Goal: Information Seeking & Learning: Check status

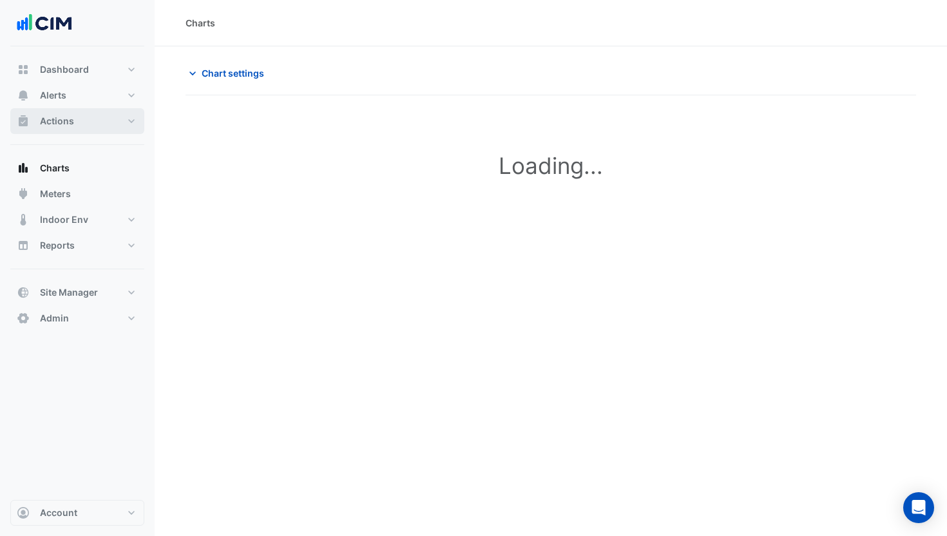
click at [87, 124] on button "Actions" at bounding box center [77, 121] width 134 height 26
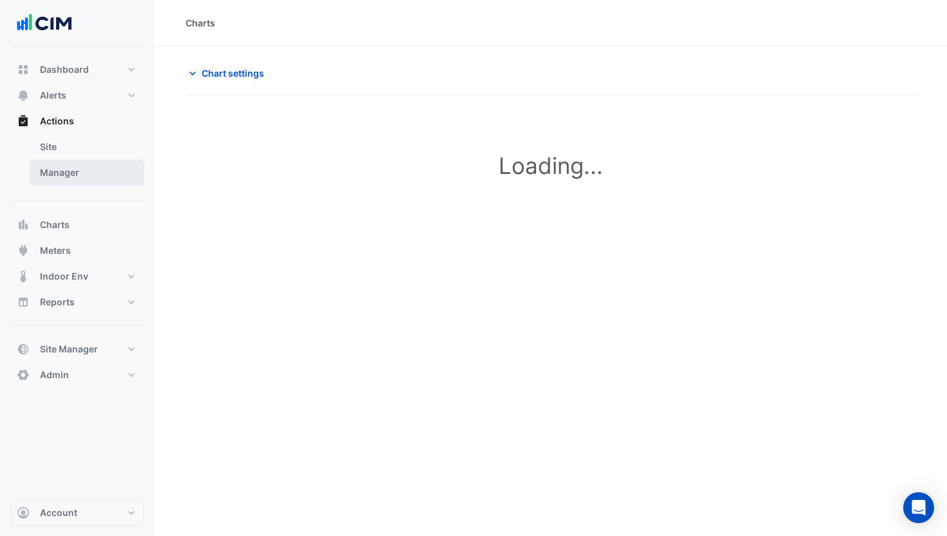
click at [87, 173] on link "Manager" at bounding box center [87, 173] width 115 height 26
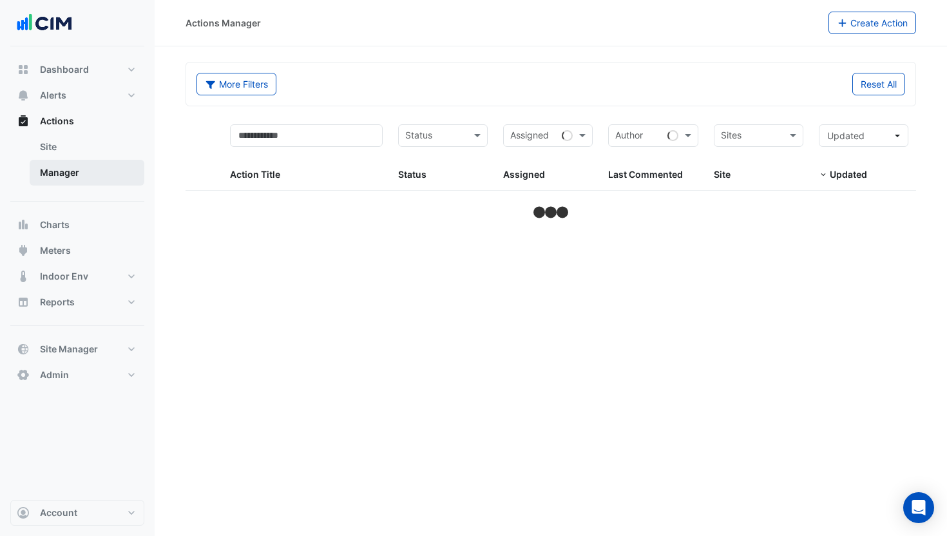
click at [87, 172] on link "Manager" at bounding box center [87, 173] width 115 height 26
select select "***"
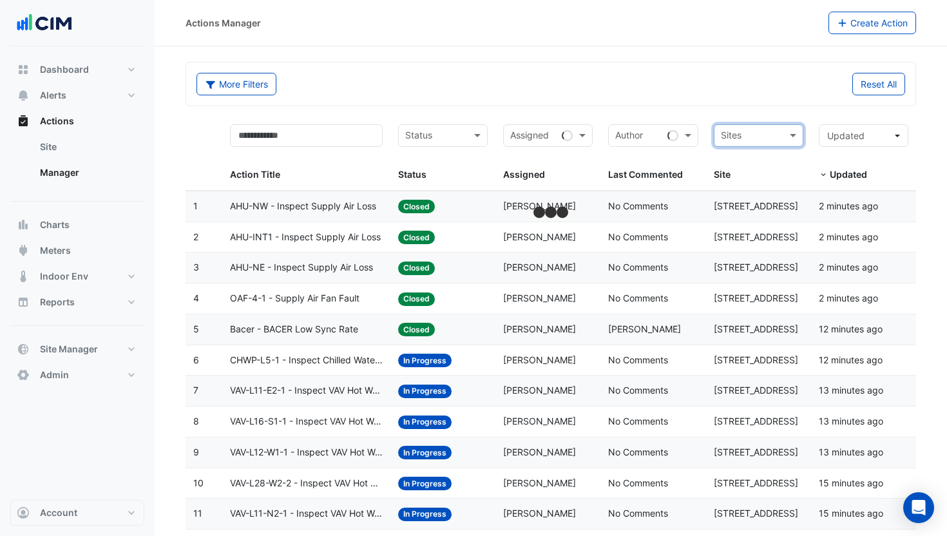
click at [764, 105] on div "More Filters Reset All" at bounding box center [550, 83] width 729 height 43
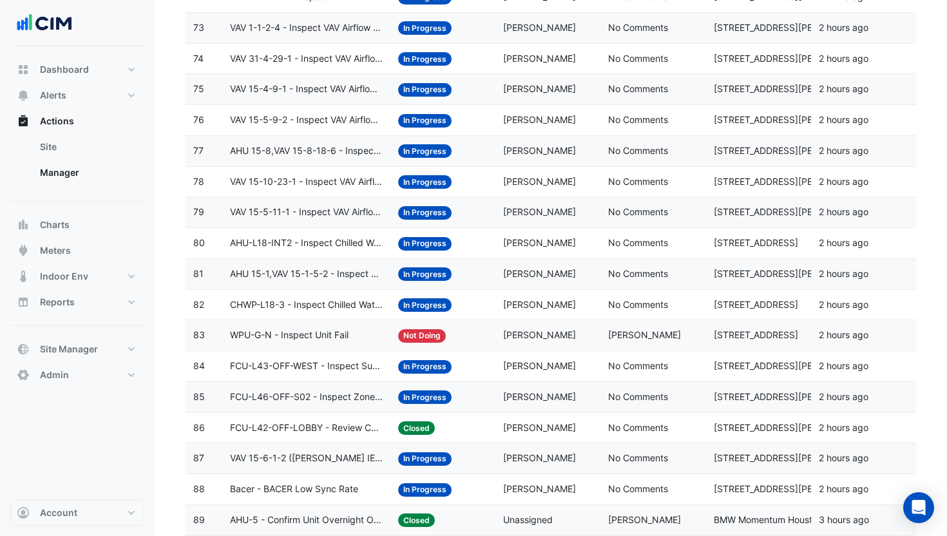
scroll to position [2765, 0]
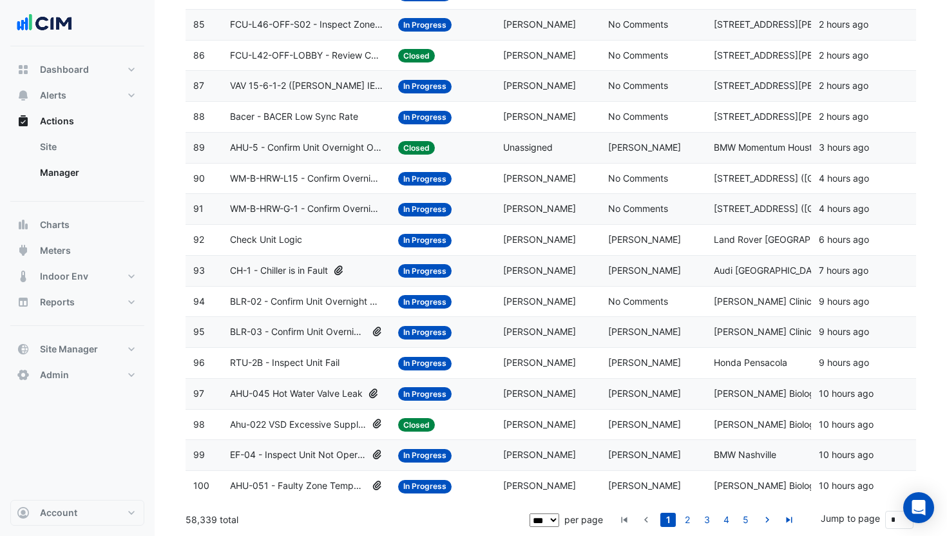
click at [482, 367] on div "Status: In Progress" at bounding box center [443, 363] width 90 height 15
click at [491, 338] on datatable-body-cell "Status: In Progress" at bounding box center [442, 332] width 105 height 30
click at [486, 334] on div "Status: In Progress" at bounding box center [443, 332] width 90 height 15
click at [506, 267] on span "[PERSON_NAME]" at bounding box center [539, 270] width 73 height 11
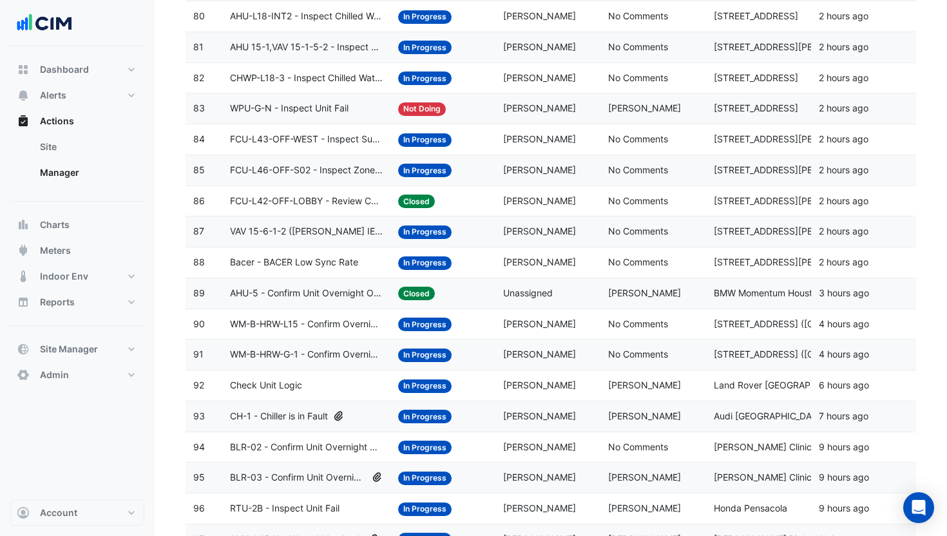
scroll to position [2595, 0]
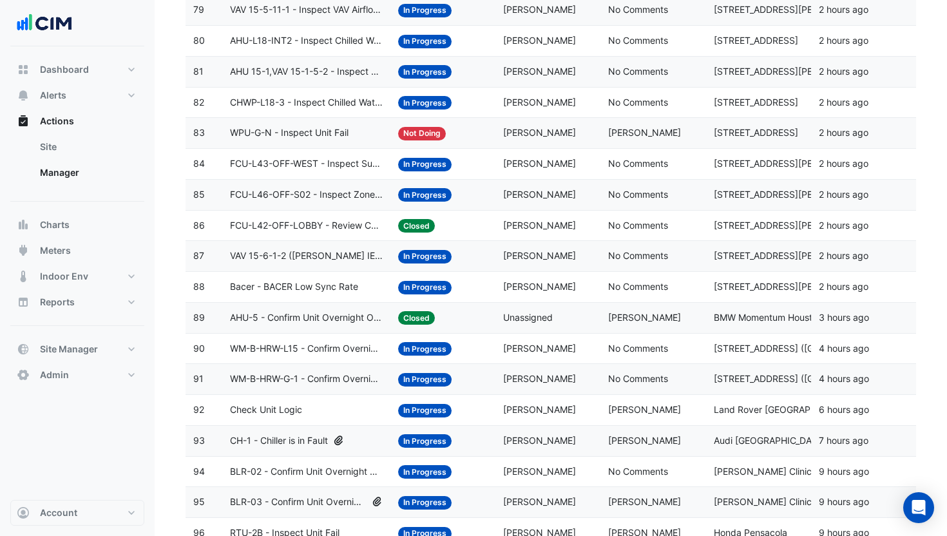
click at [482, 129] on div "Status: Not Doing" at bounding box center [443, 133] width 90 height 15
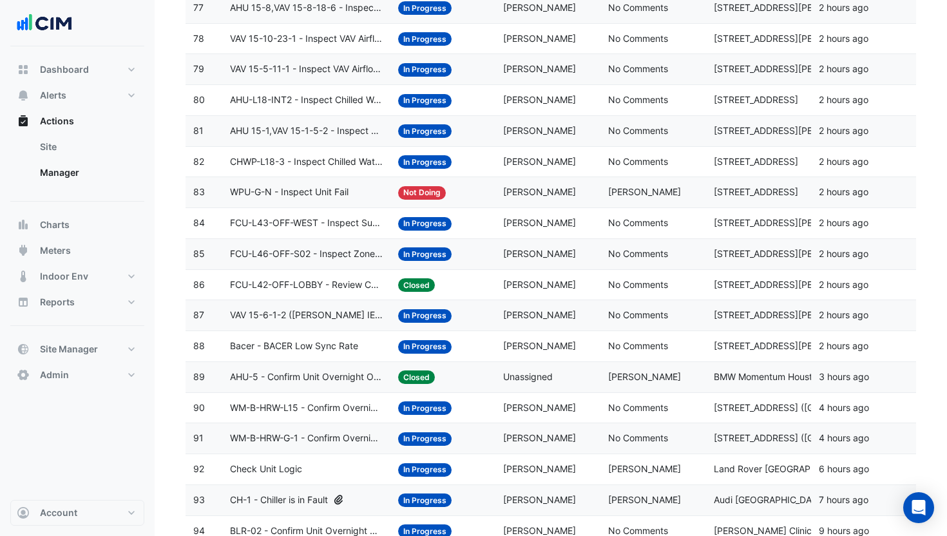
scroll to position [2474, 0]
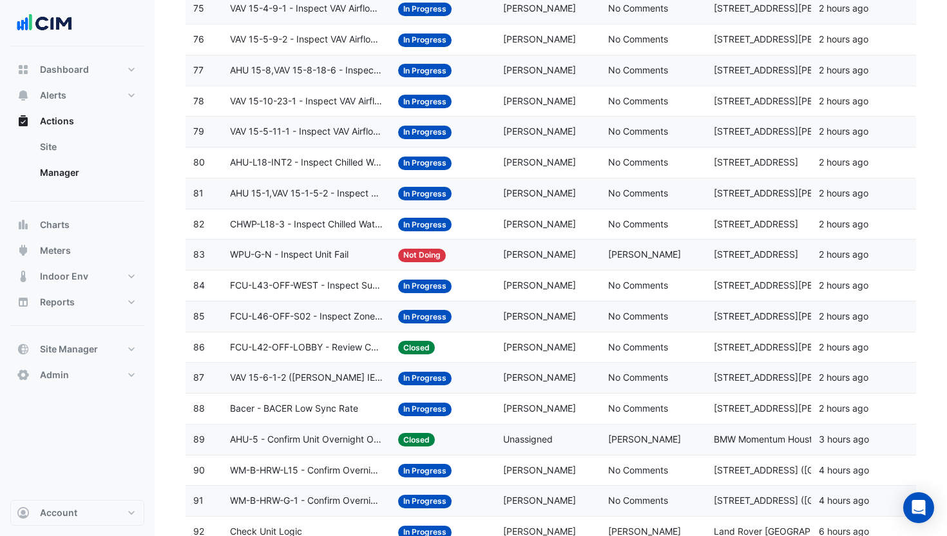
click at [513, 158] on span "[PERSON_NAME]" at bounding box center [539, 162] width 73 height 11
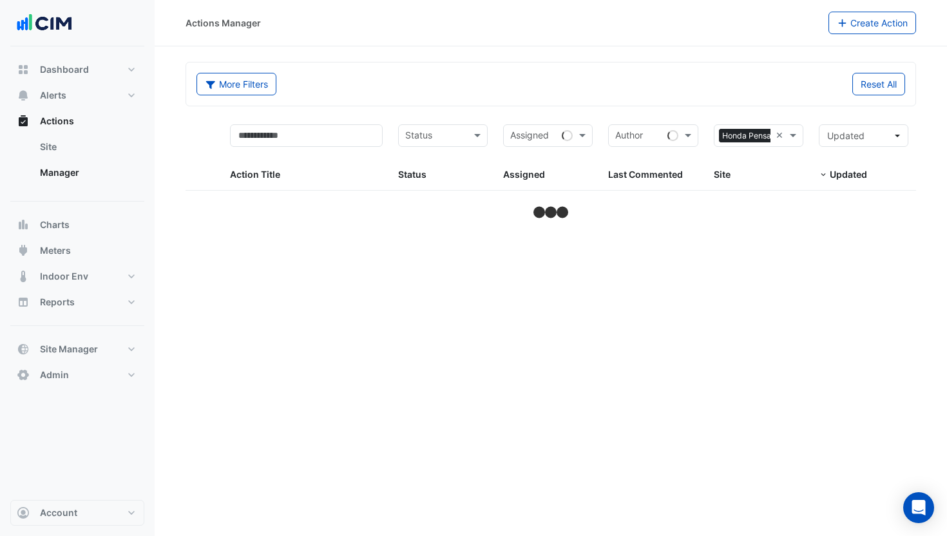
select select "***"
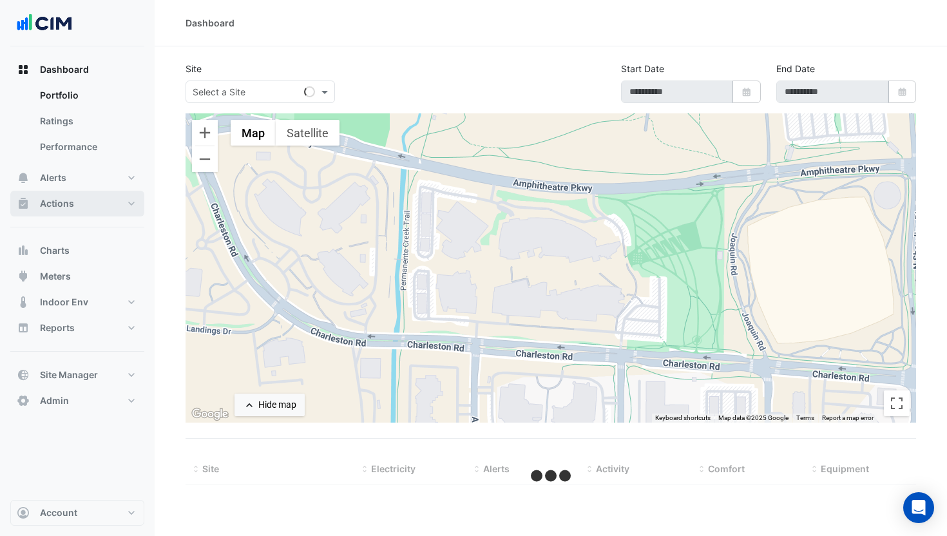
click at [80, 213] on button "Actions" at bounding box center [77, 204] width 134 height 26
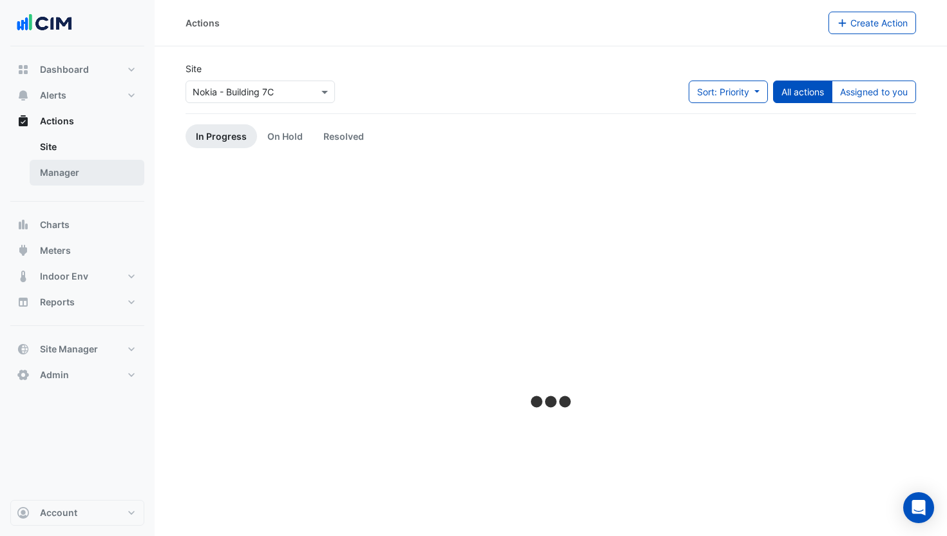
click at [100, 171] on link "Manager" at bounding box center [87, 173] width 115 height 26
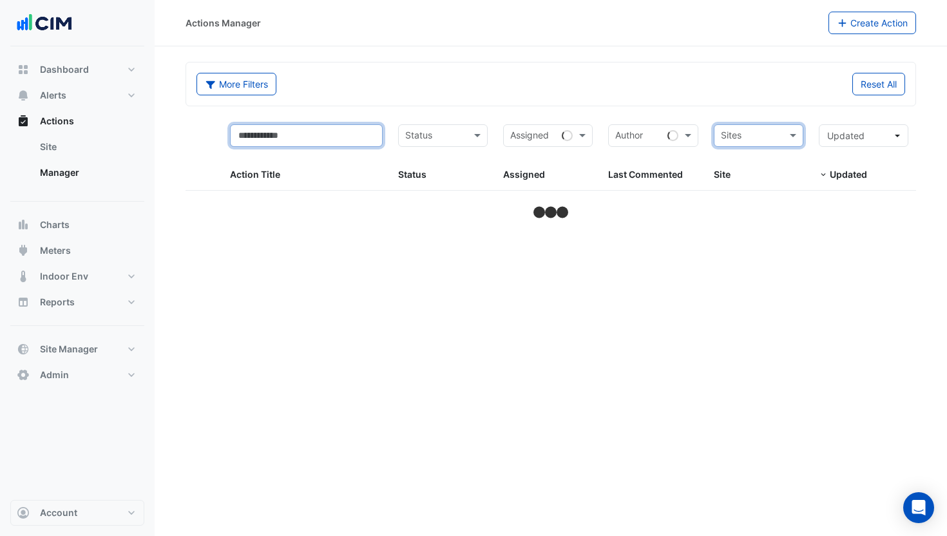
click at [283, 139] on input "text" at bounding box center [306, 135] width 153 height 23
type input "***"
click at [403, 100] on div "More Filters Reset All" at bounding box center [550, 83] width 729 height 43
select select "***"
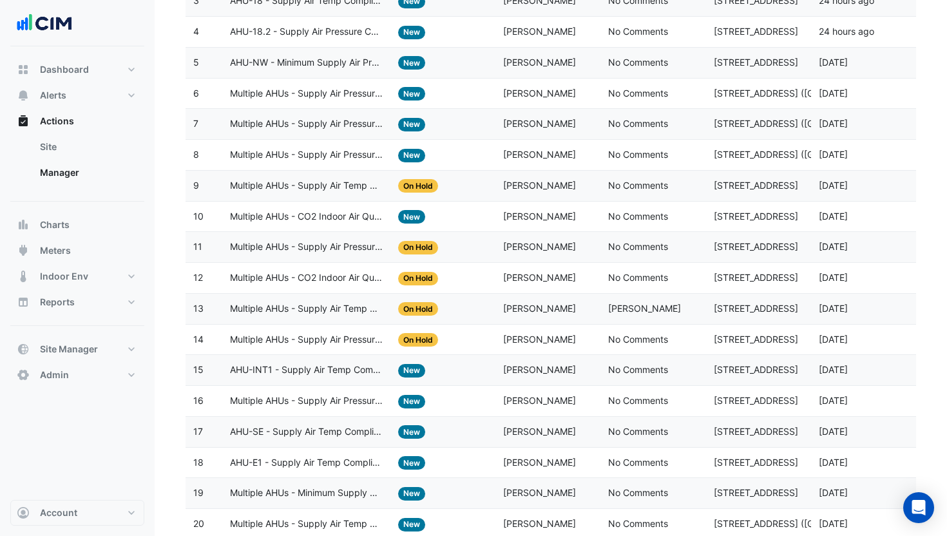
scroll to position [144, 0]
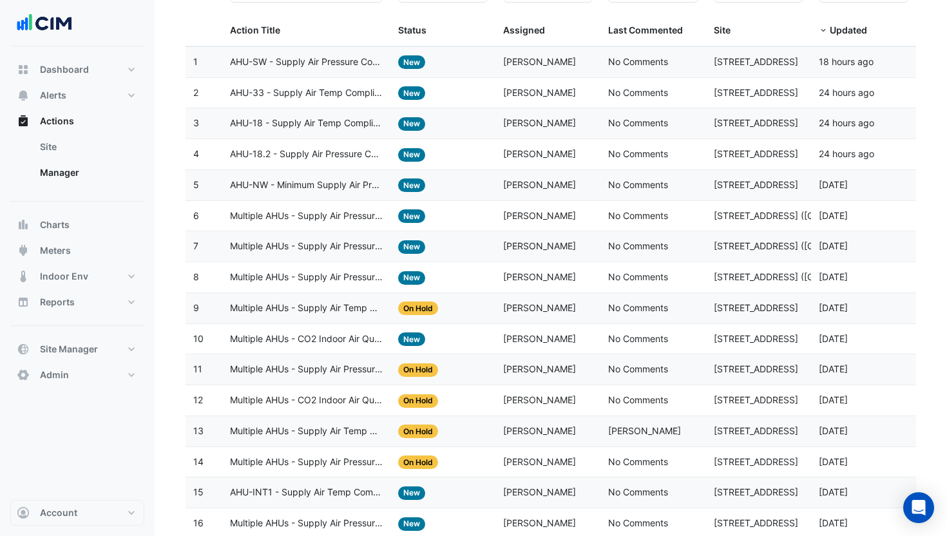
click at [333, 220] on span "Multiple AHUs - Supply Air Pressure Compliance (KPI)" at bounding box center [306, 216] width 153 height 15
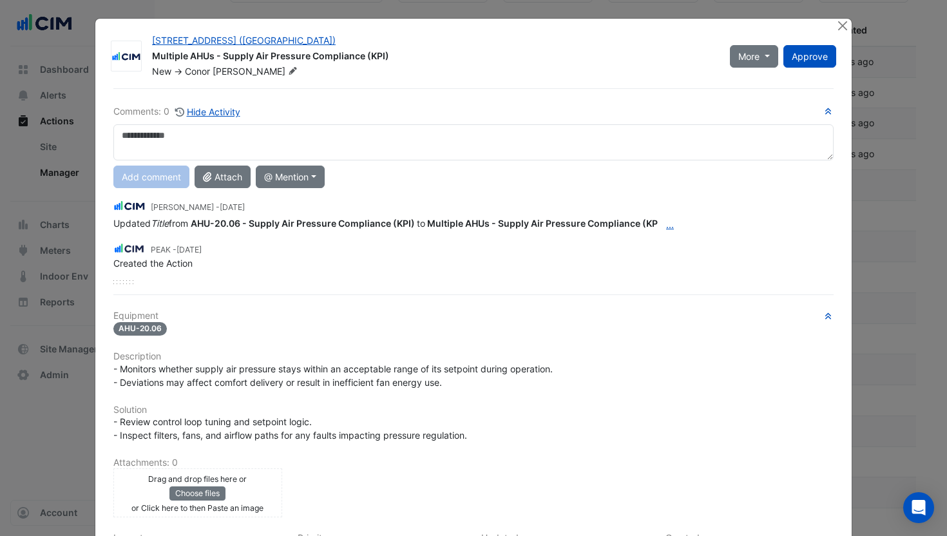
scroll to position [164, 0]
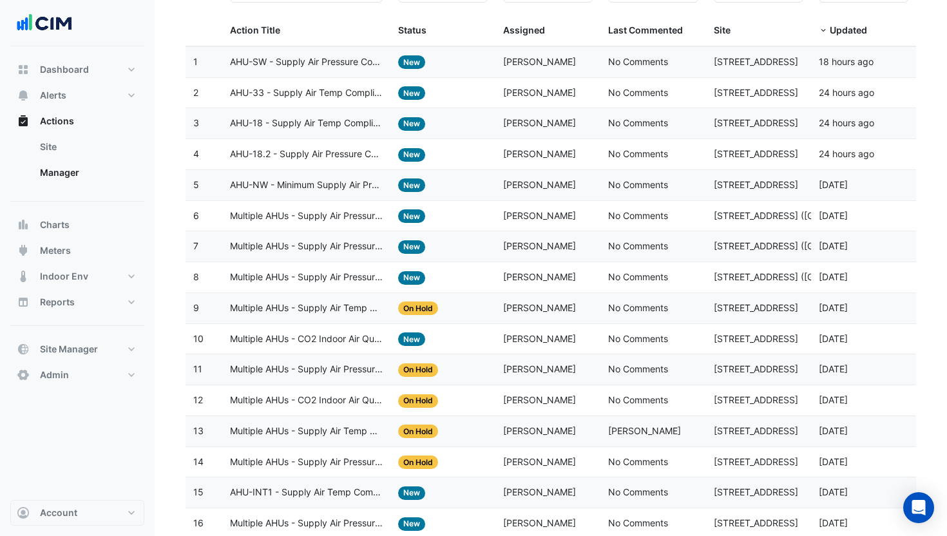
click at [327, 274] on span "Multiple AHUs - Supply Air Pressure Compliance (KPI)" at bounding box center [306, 277] width 153 height 15
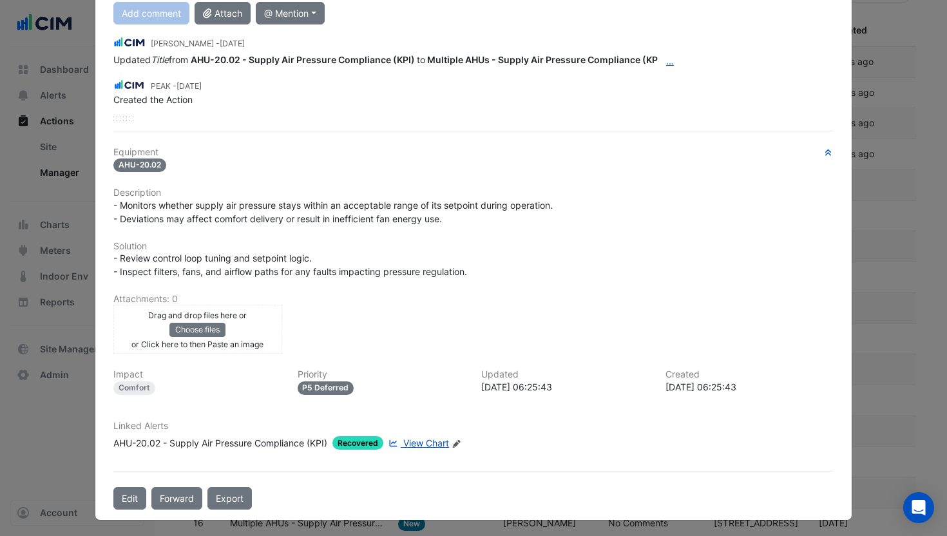
scroll to position [0, 0]
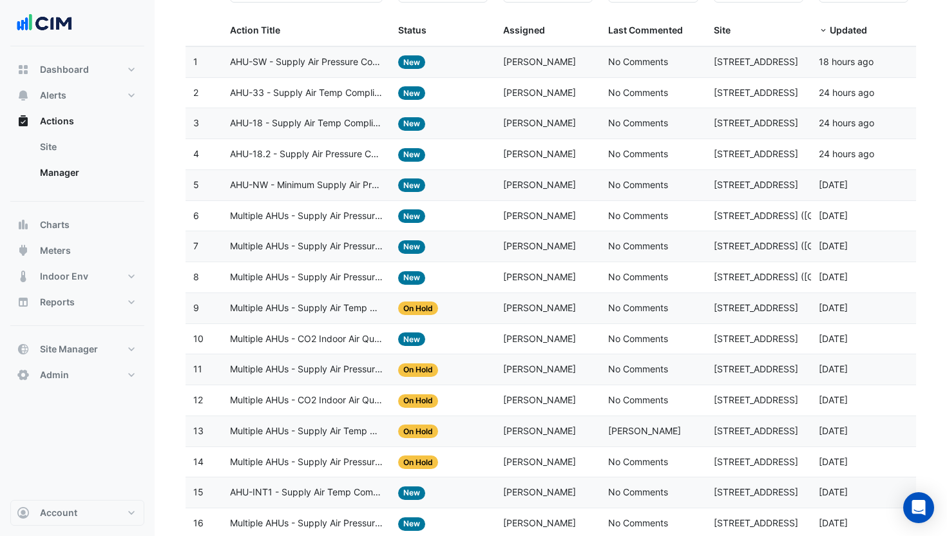
click at [332, 274] on span "Multiple AHUs - Supply Air Pressure Compliance (KPI)" at bounding box center [306, 277] width 153 height 15
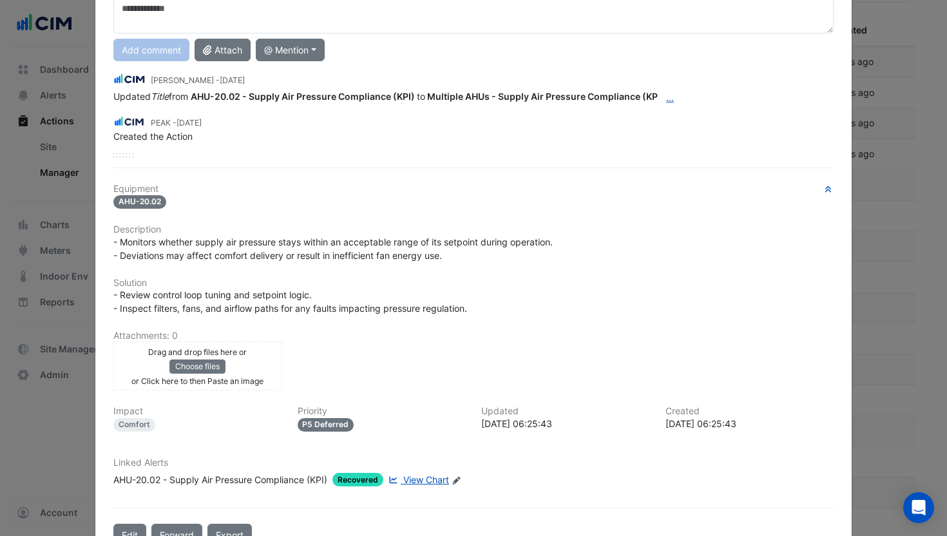
scroll to position [152, 0]
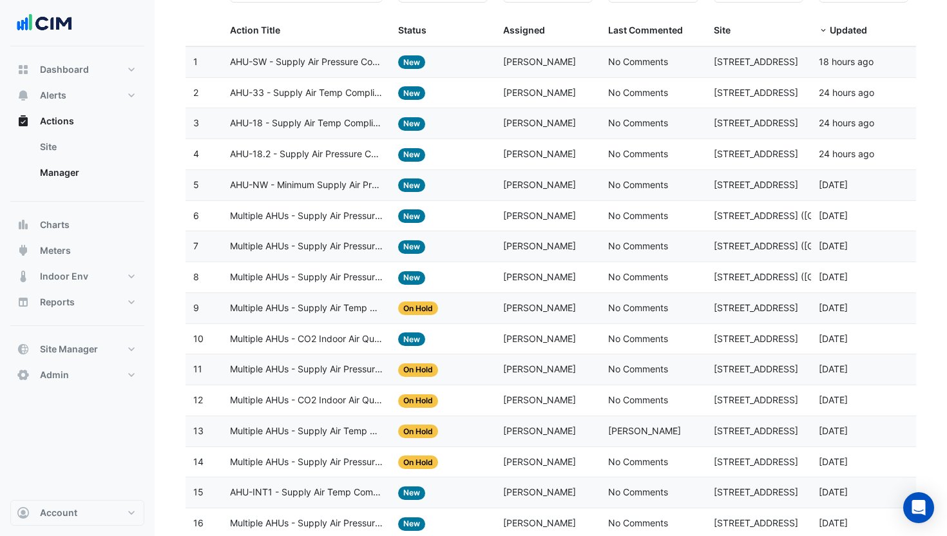
click at [321, 303] on span "Multiple AHUs - Supply Air Temp Compliance (KPI)" at bounding box center [306, 308] width 153 height 15
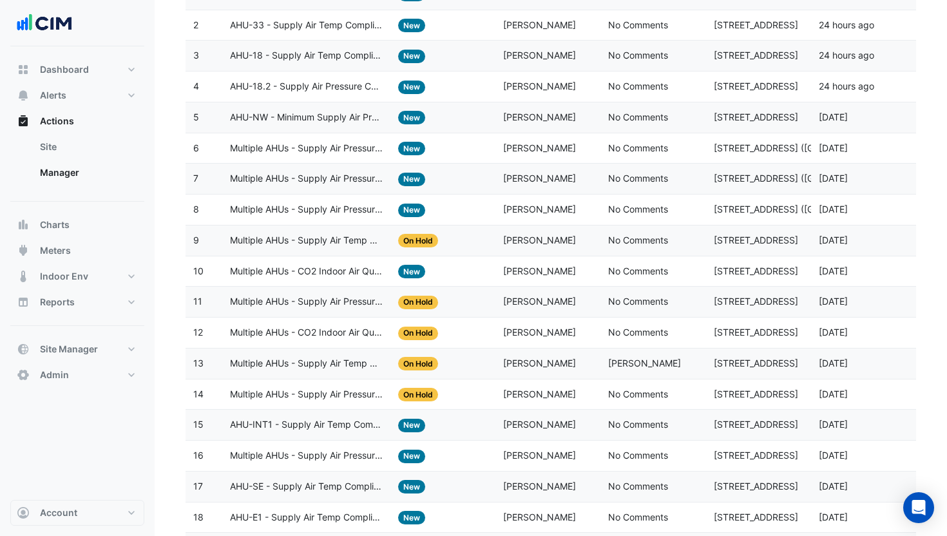
scroll to position [224, 0]
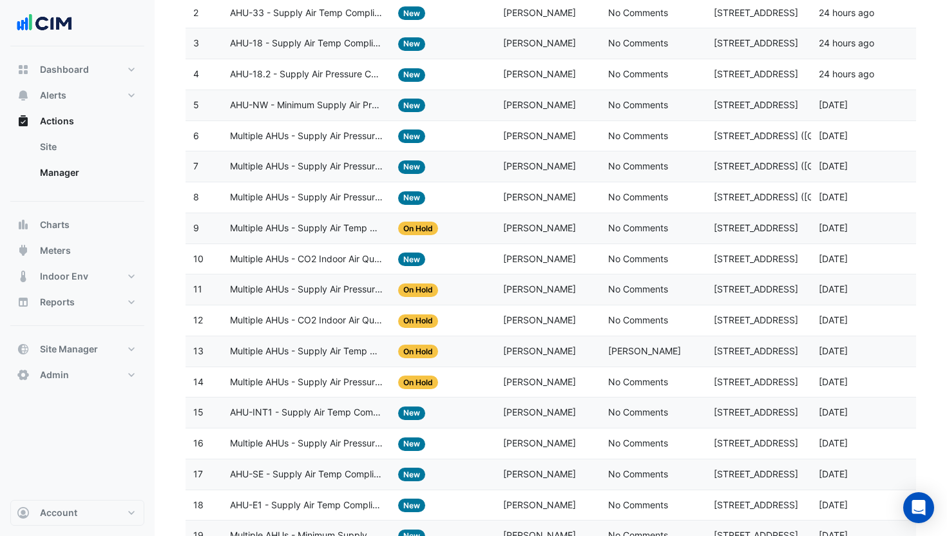
click at [314, 294] on span "Multiple AHUs - Supply Air Pressure Compliance (KPI)" at bounding box center [306, 289] width 153 height 15
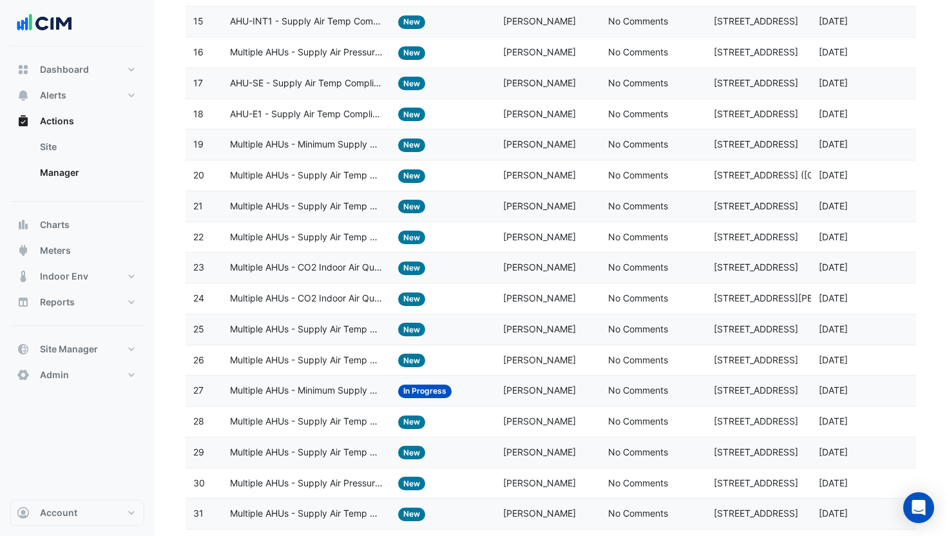
scroll to position [689, 0]
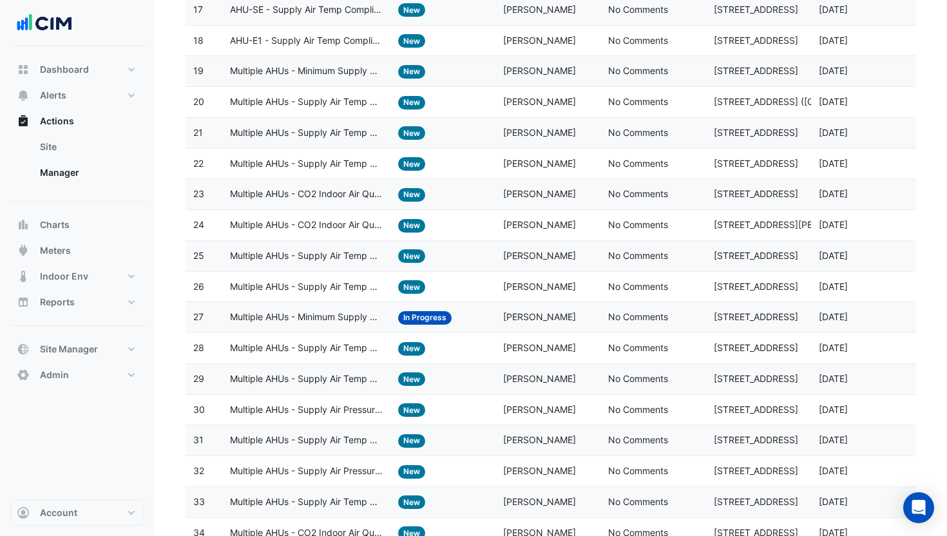
click at [363, 162] on span "Multiple AHUs - Supply Air Temp Compliance (KPI)" at bounding box center [306, 164] width 153 height 15
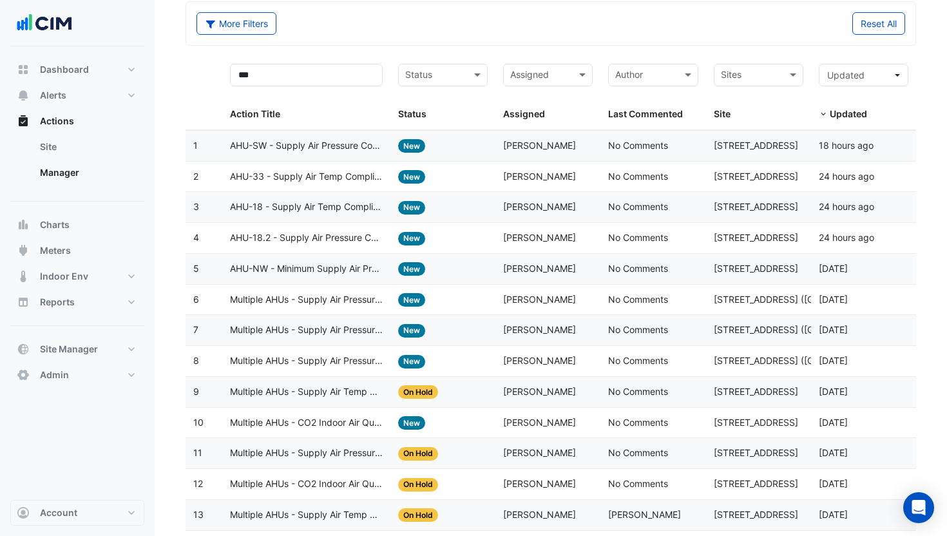
scroll to position [52, 0]
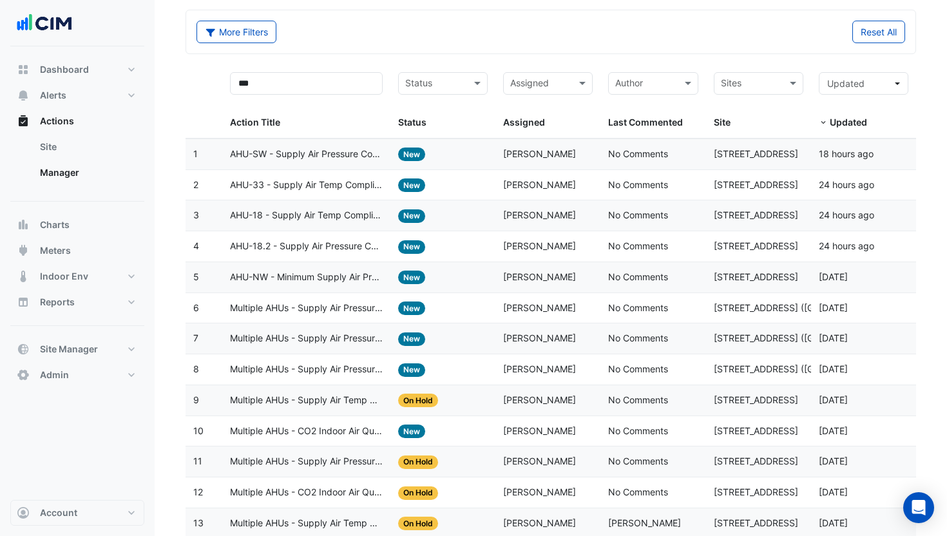
click at [351, 252] on span "AHU-18.2 - Supply Air Pressure Compliance (KPI)" at bounding box center [306, 246] width 153 height 15
click at [347, 224] on datatable-body-cell "Action Title: AHU-18 - Supply Air Temp Compliance (KPI)" at bounding box center [306, 215] width 168 height 30
click at [349, 189] on span "AHU-33 - Supply Air Temp Compliance (KPI)" at bounding box center [306, 185] width 153 height 15
click at [342, 170] on datatable-body-cell "Action Title: AHU-33 - Supply Air Temp Compliance (KPI)" at bounding box center [306, 185] width 168 height 30
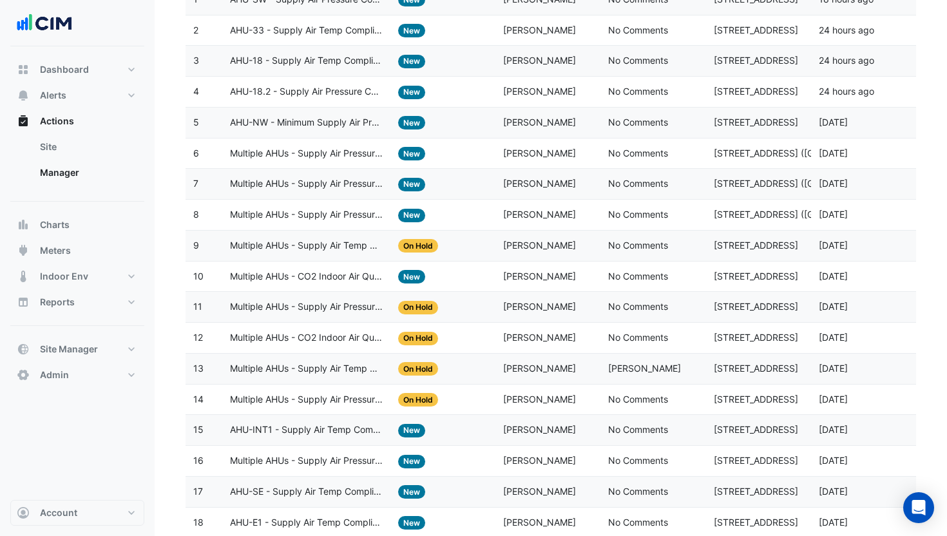
scroll to position [233, 0]
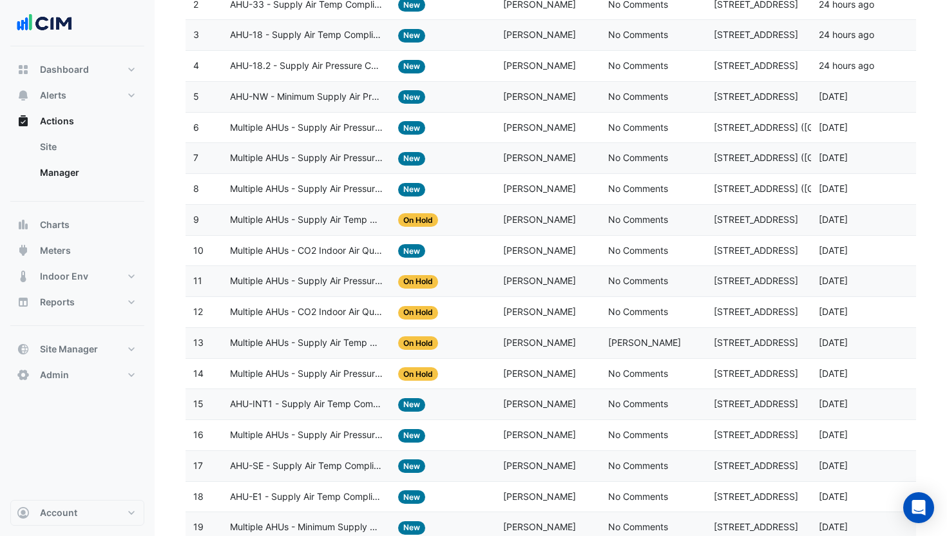
click at [407, 376] on span "On Hold" at bounding box center [418, 374] width 40 height 14
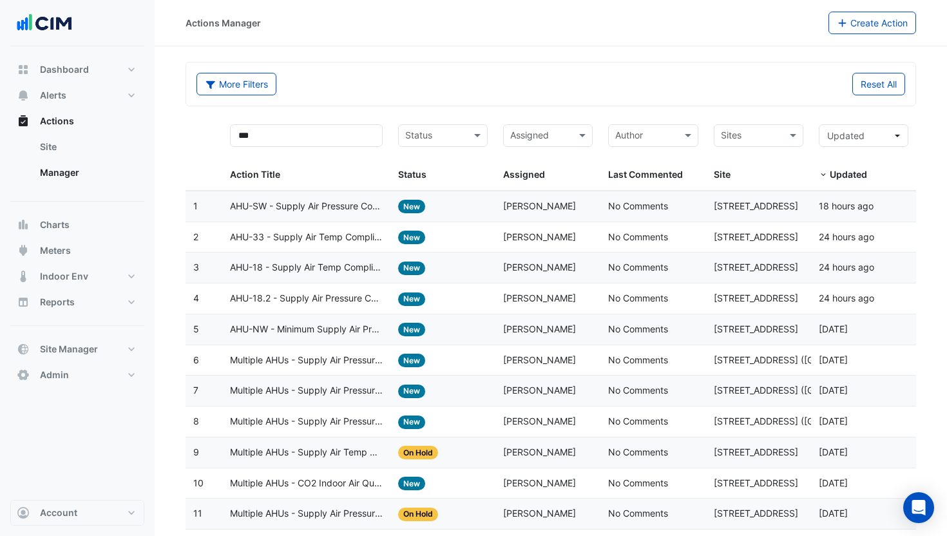
click at [738, 137] on input "text" at bounding box center [751, 136] width 61 height 15
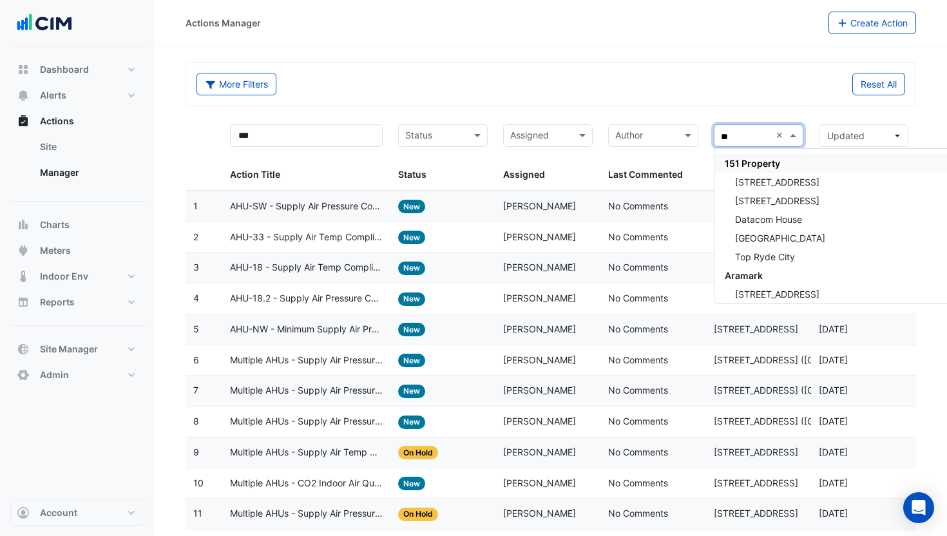
type input "***"
click at [767, 178] on span "[STREET_ADDRESS]" at bounding box center [777, 182] width 84 height 11
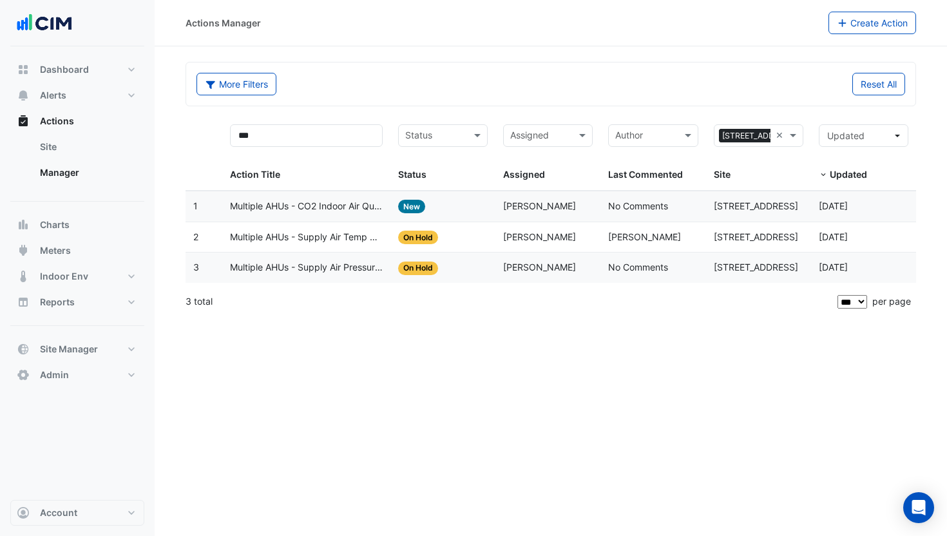
click at [360, 208] on span "Multiple AHUs - CO2 Indoor Air Quality Compliance (KPI)" at bounding box center [306, 206] width 153 height 15
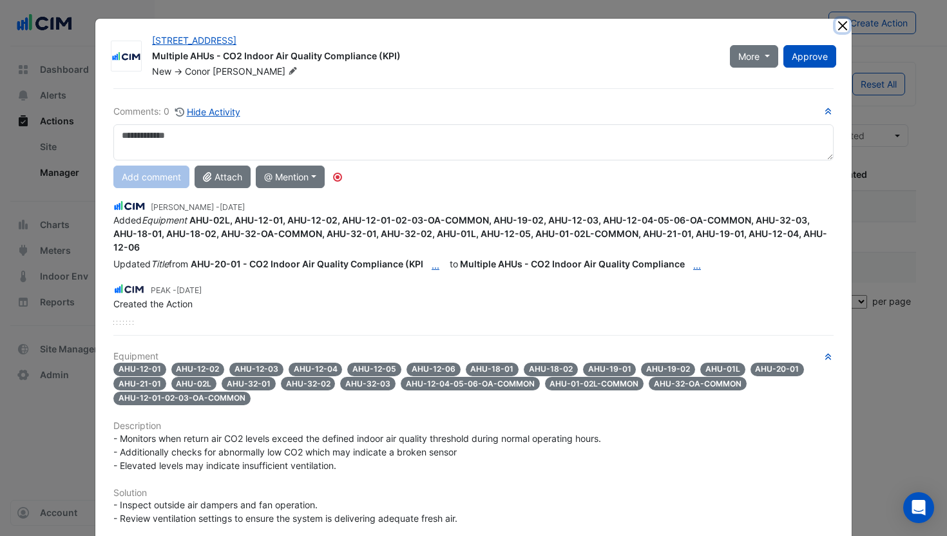
click at [843, 28] on button "Close" at bounding box center [843, 26] width 14 height 14
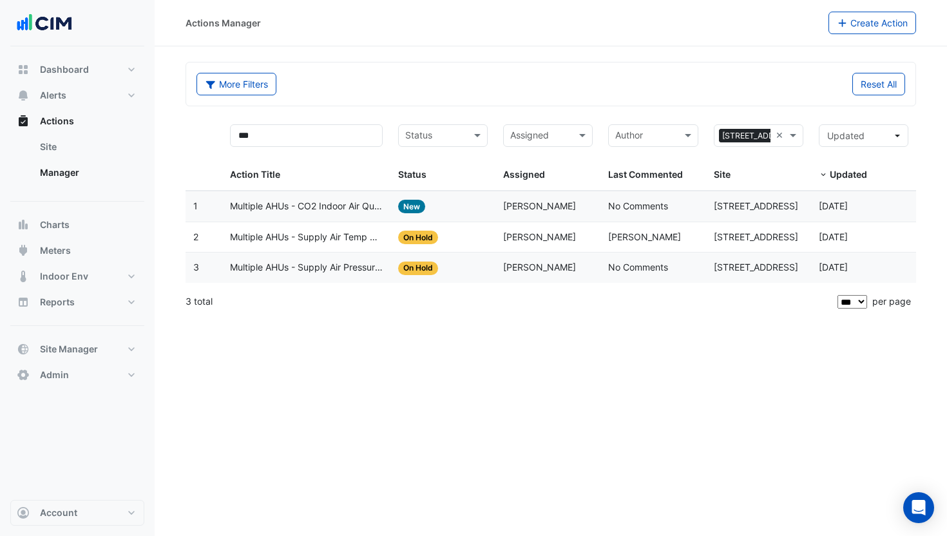
click at [407, 239] on span "On Hold" at bounding box center [418, 238] width 40 height 14
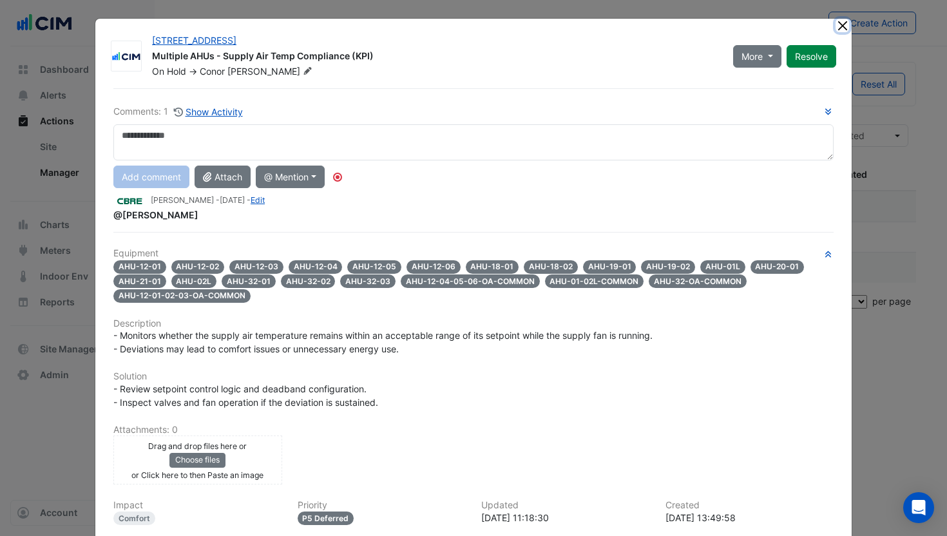
click at [842, 26] on button "Close" at bounding box center [843, 26] width 14 height 14
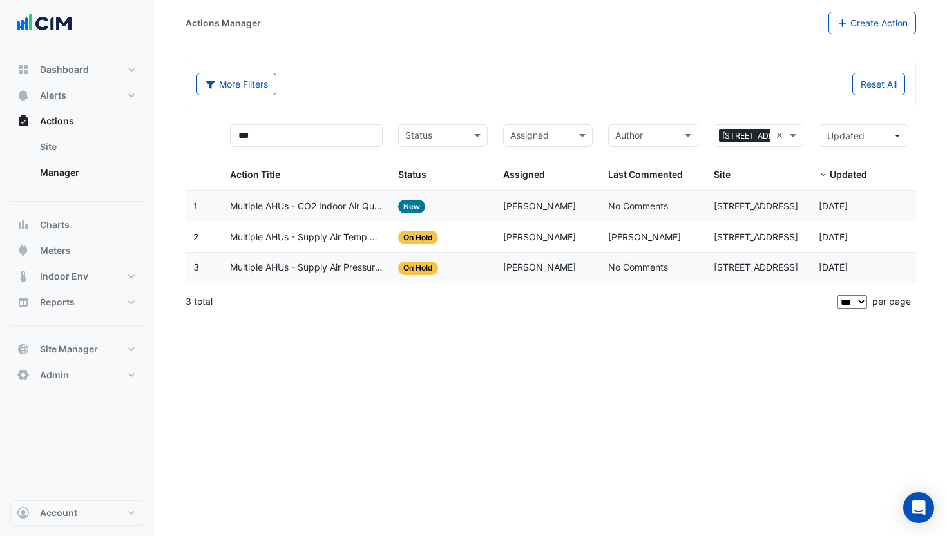
click at [435, 278] on datatable-body-cell "Status: On Hold" at bounding box center [442, 268] width 105 height 30
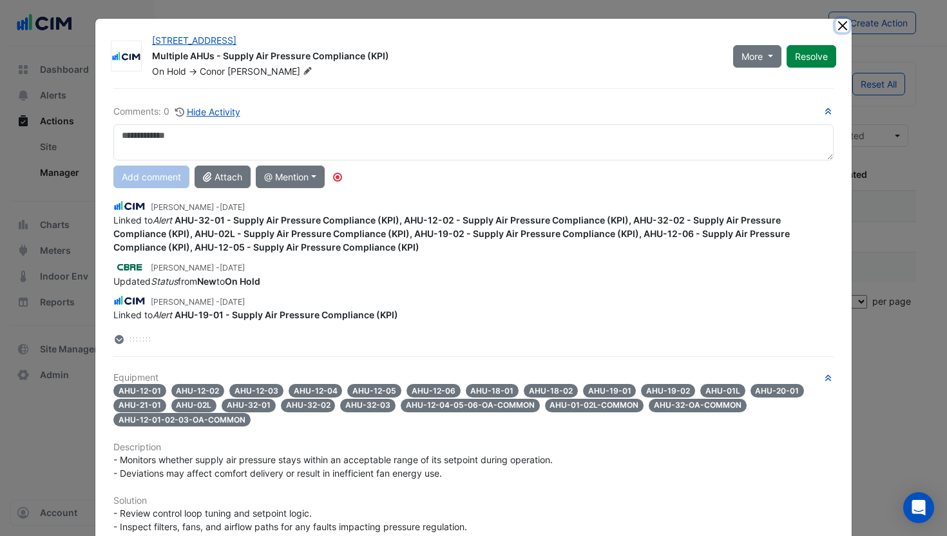
click at [847, 21] on button "Close" at bounding box center [843, 26] width 14 height 14
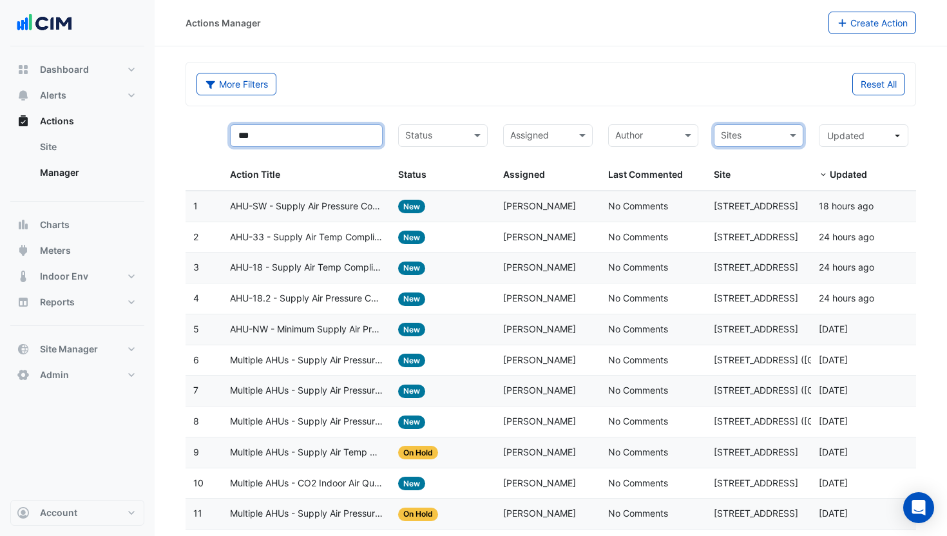
click at [272, 136] on input "***" at bounding box center [306, 135] width 153 height 23
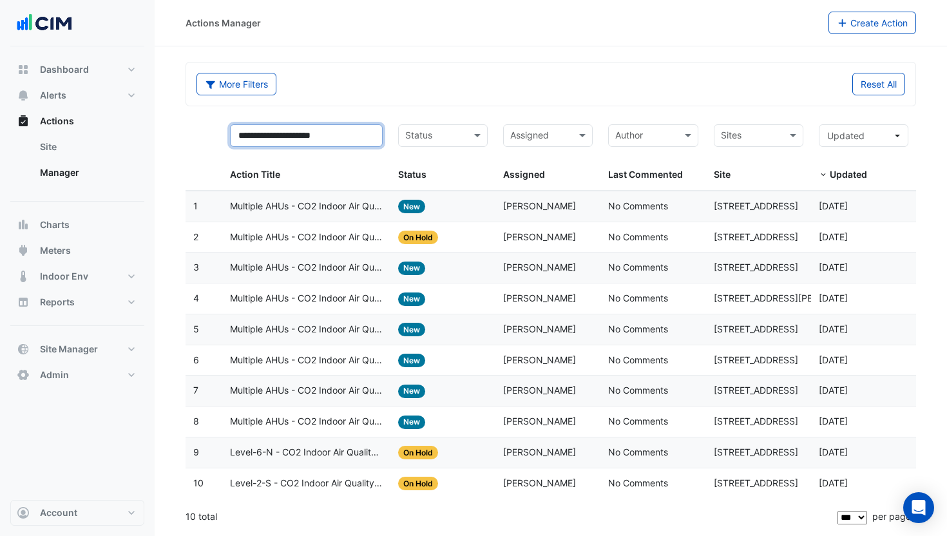
type input "**********"
click at [423, 240] on span "On Hold" at bounding box center [418, 238] width 40 height 14
click at [399, 305] on app-ticket-status "New" at bounding box center [411, 299] width 27 height 14
click at [486, 298] on div "Status: New" at bounding box center [443, 298] width 90 height 15
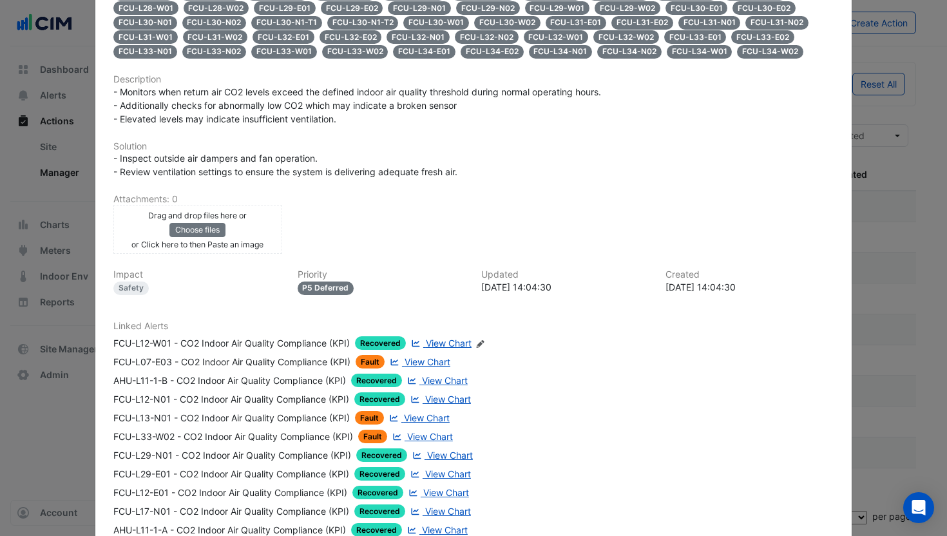
scroll to position [752, 0]
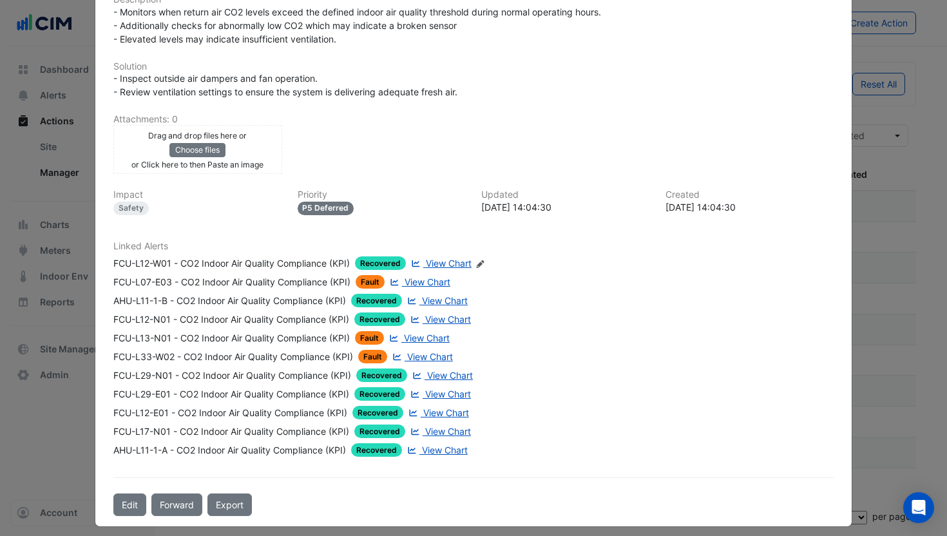
click at [272, 256] on div "FCU-L12-W01 - CO2 Indoor Air Quality Compliance (KPI)" at bounding box center [231, 263] width 236 height 14
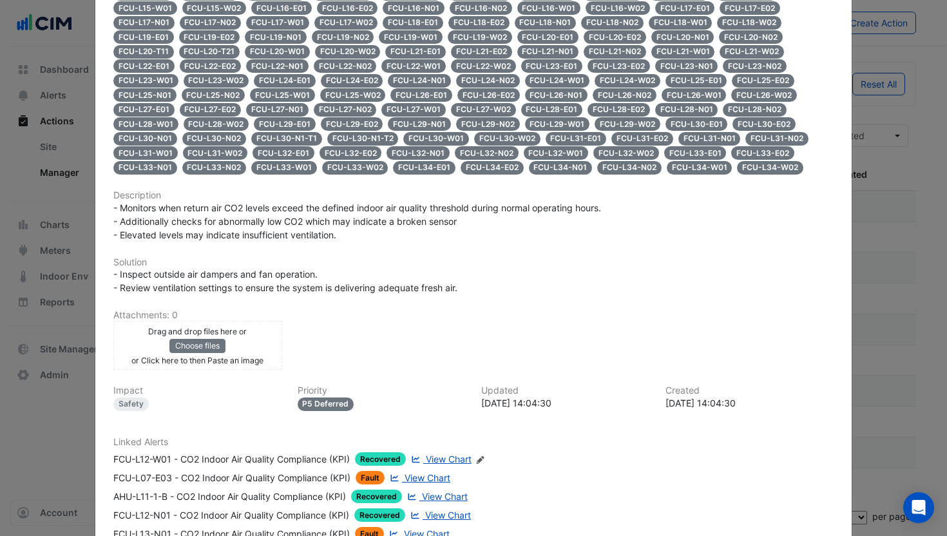
scroll to position [477, 0]
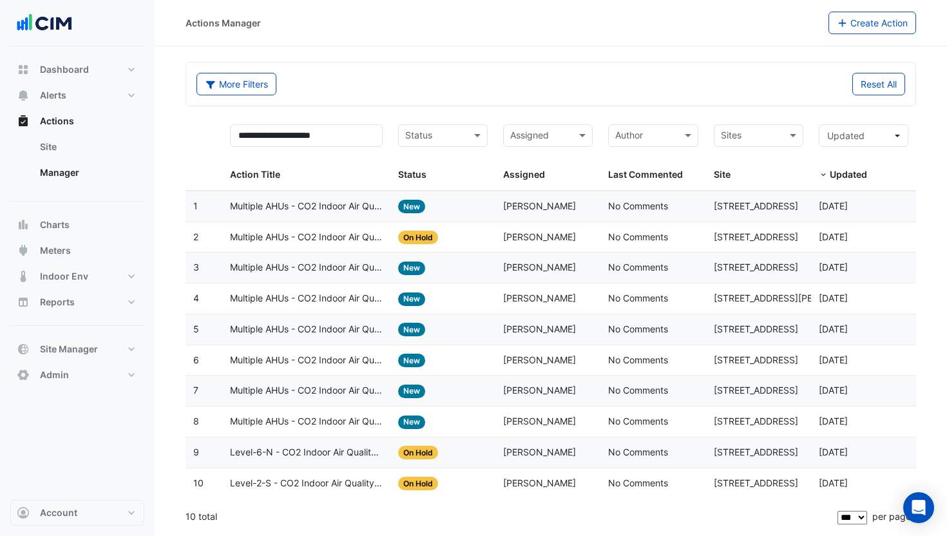
click at [298, 236] on span "Multiple AHUs - CO2 Indoor Air Quality Compliance (KPI)" at bounding box center [306, 237] width 153 height 15
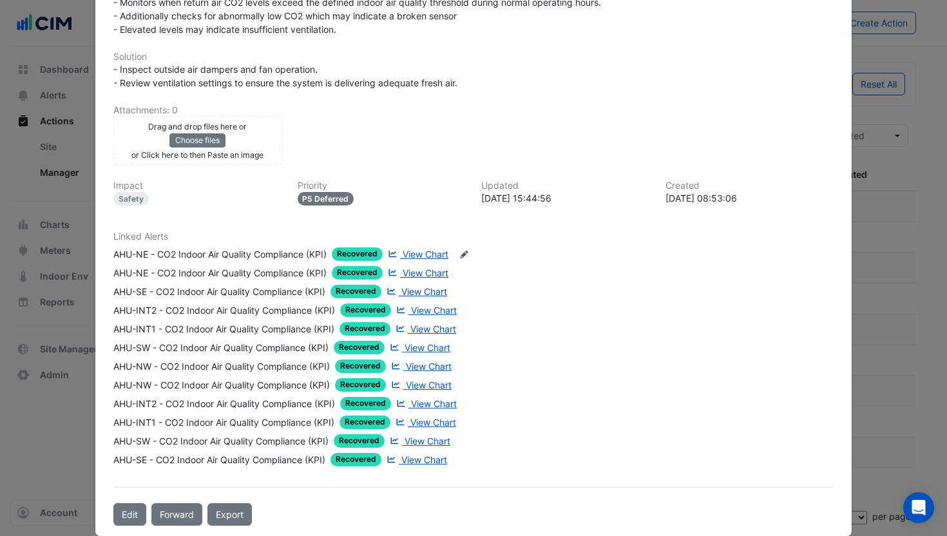
scroll to position [445, 0]
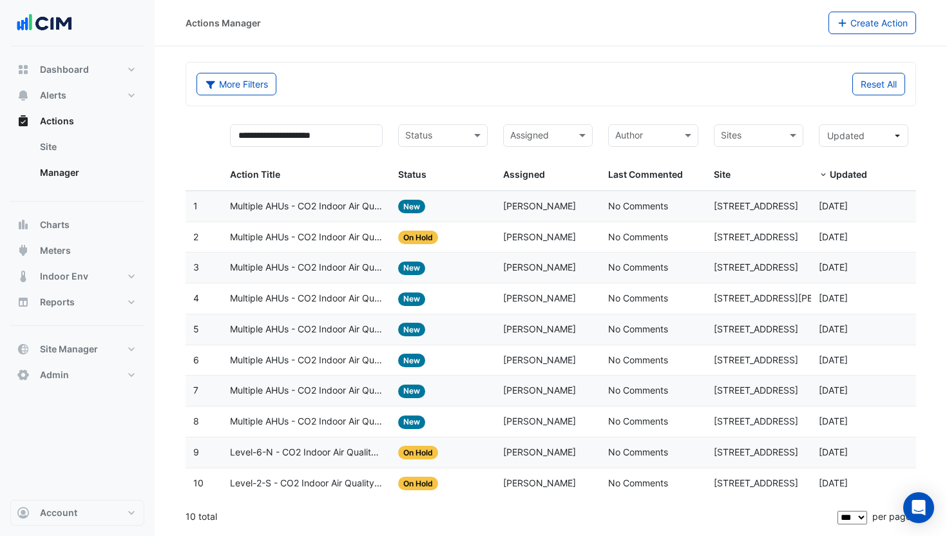
click at [354, 338] on datatable-body-cell "Action Title: Multiple AHUs - CO2 Indoor Air Quality Compliance (KPI)" at bounding box center [306, 329] width 168 height 30
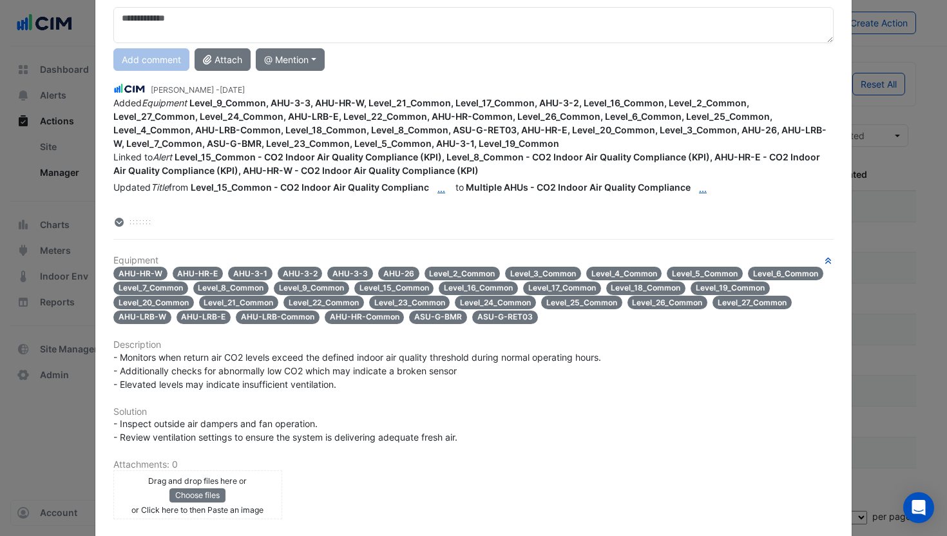
scroll to position [100, 0]
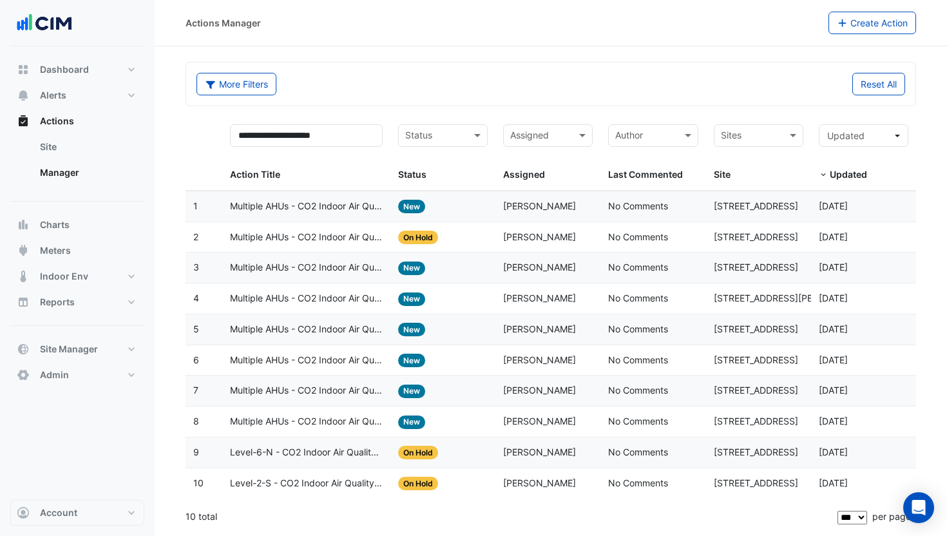
click at [330, 424] on span "Multiple AHUs - CO2 Indoor Air Quality Compliance (KPI)" at bounding box center [306, 421] width 153 height 15
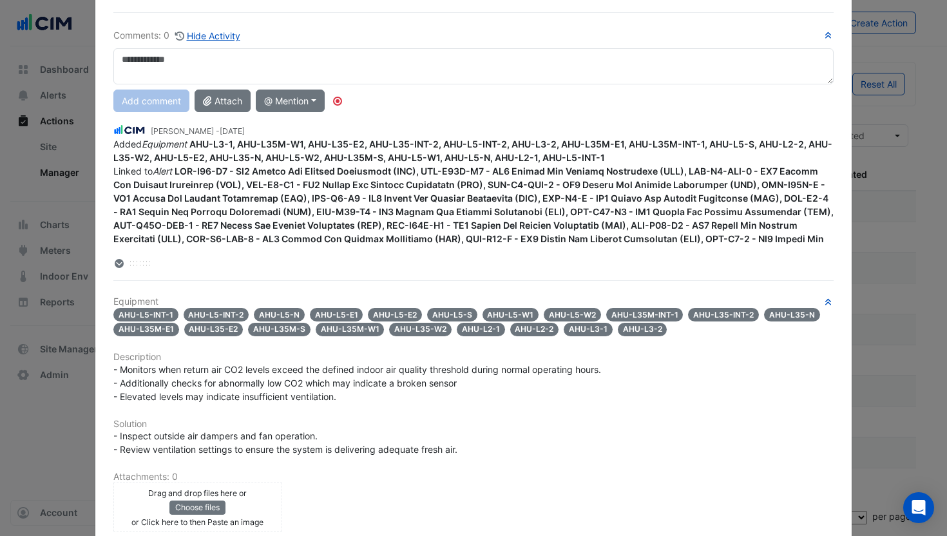
scroll to position [0, 0]
